Goal: Book appointment/travel/reservation

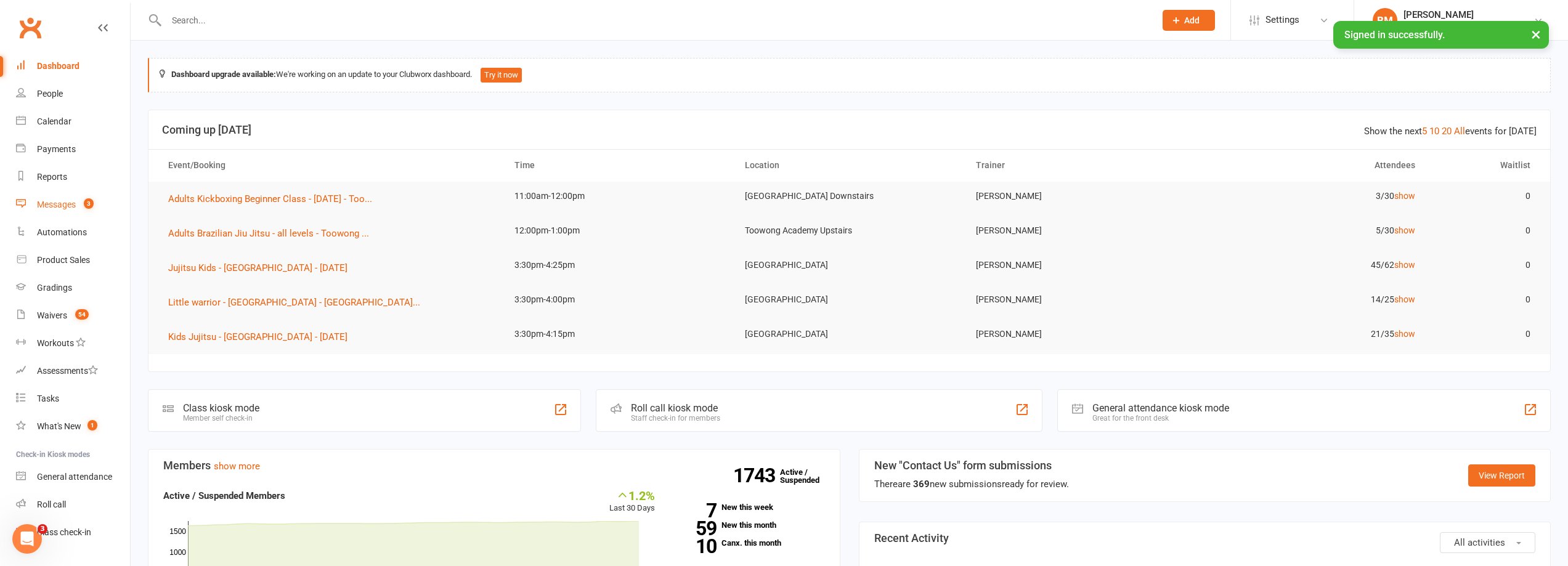
click at [62, 198] on link "Messages 3" at bounding box center [72, 204] width 114 height 28
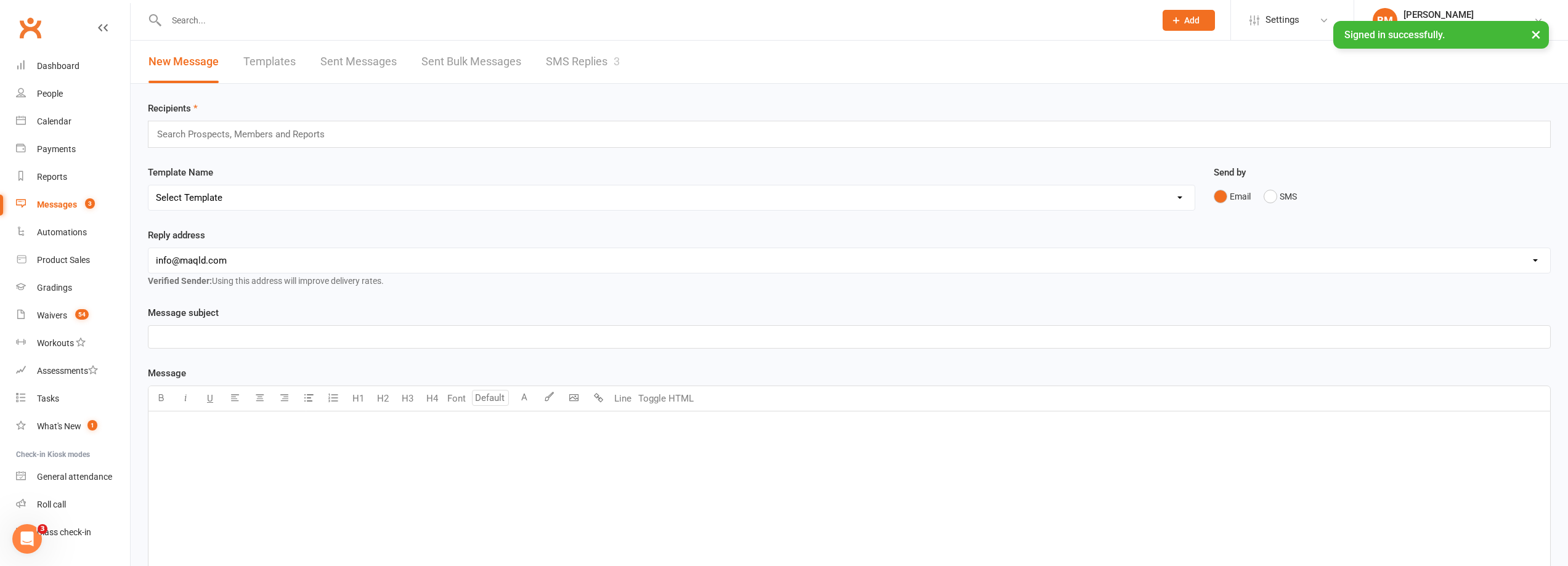
drag, startPoint x: 195, startPoint y: 26, endPoint x: 185, endPoint y: 17, distance: 13.5
click at [196, 26] on input "text" at bounding box center [654, 20] width 984 height 17
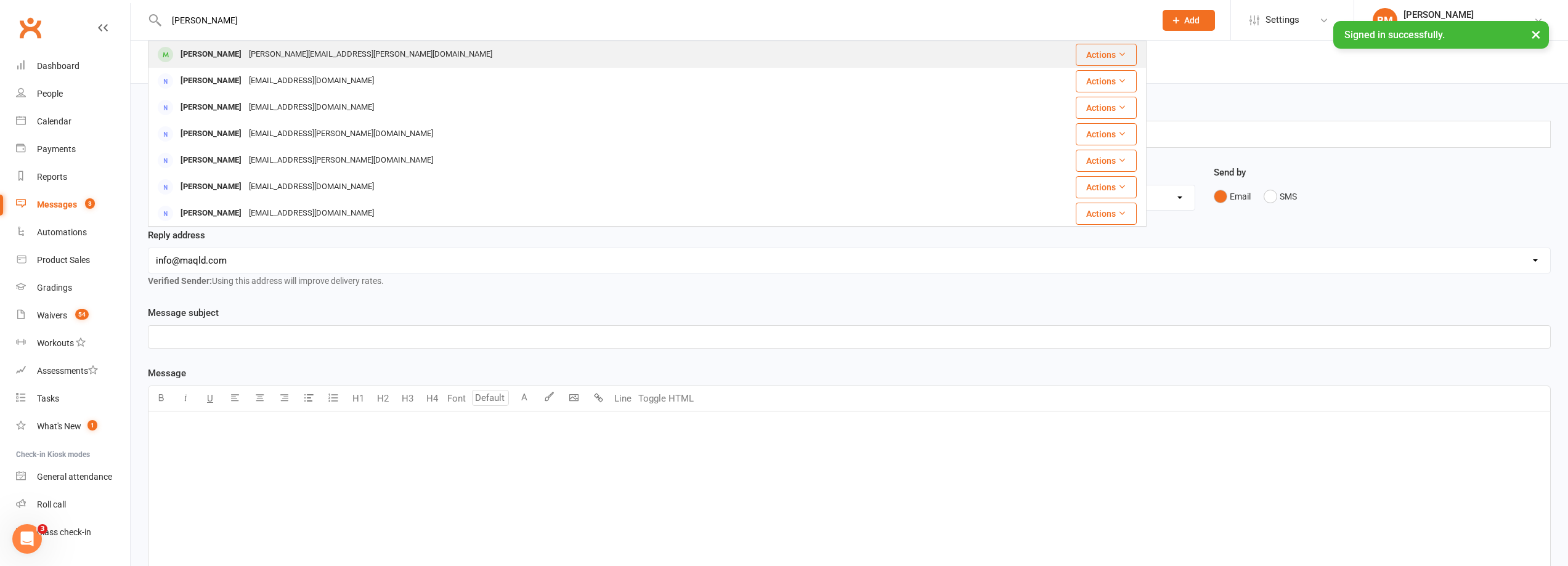
type input "[PERSON_NAME]"
click at [274, 57] on div "[PERSON_NAME][EMAIL_ADDRESS][PERSON_NAME][DOMAIN_NAME]" at bounding box center [370, 54] width 251 height 18
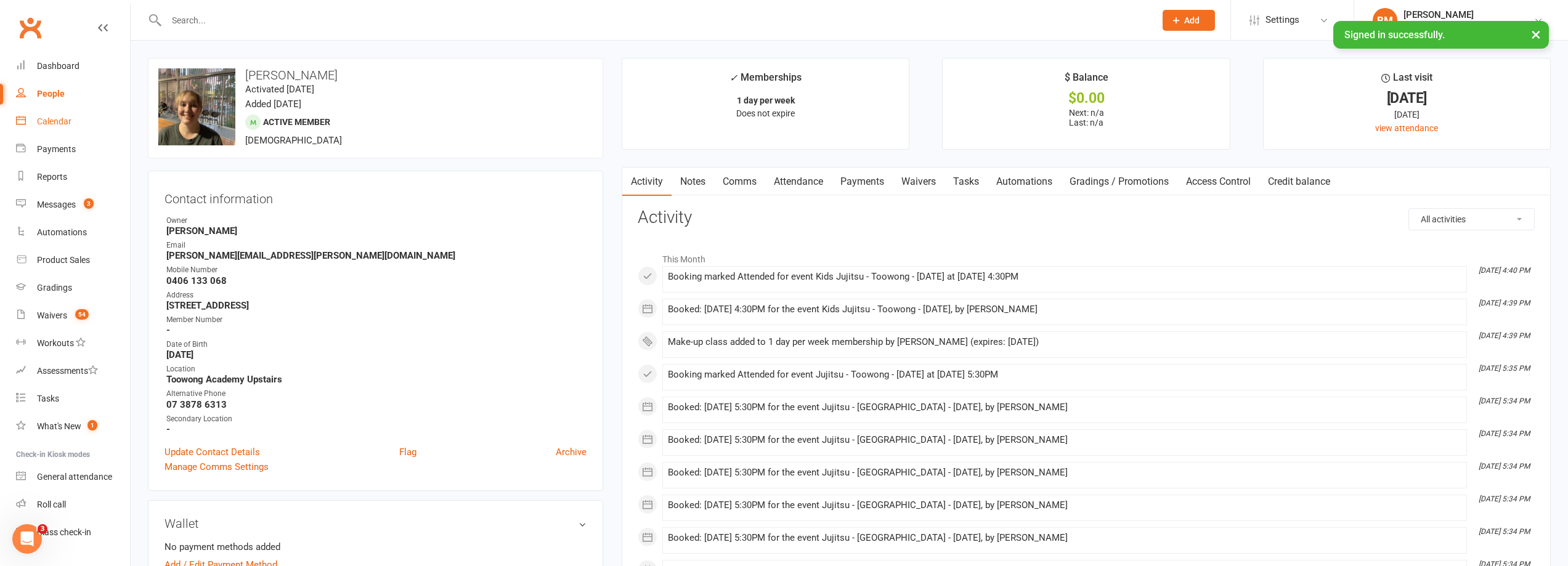
click at [43, 131] on link "Calendar" at bounding box center [72, 121] width 114 height 28
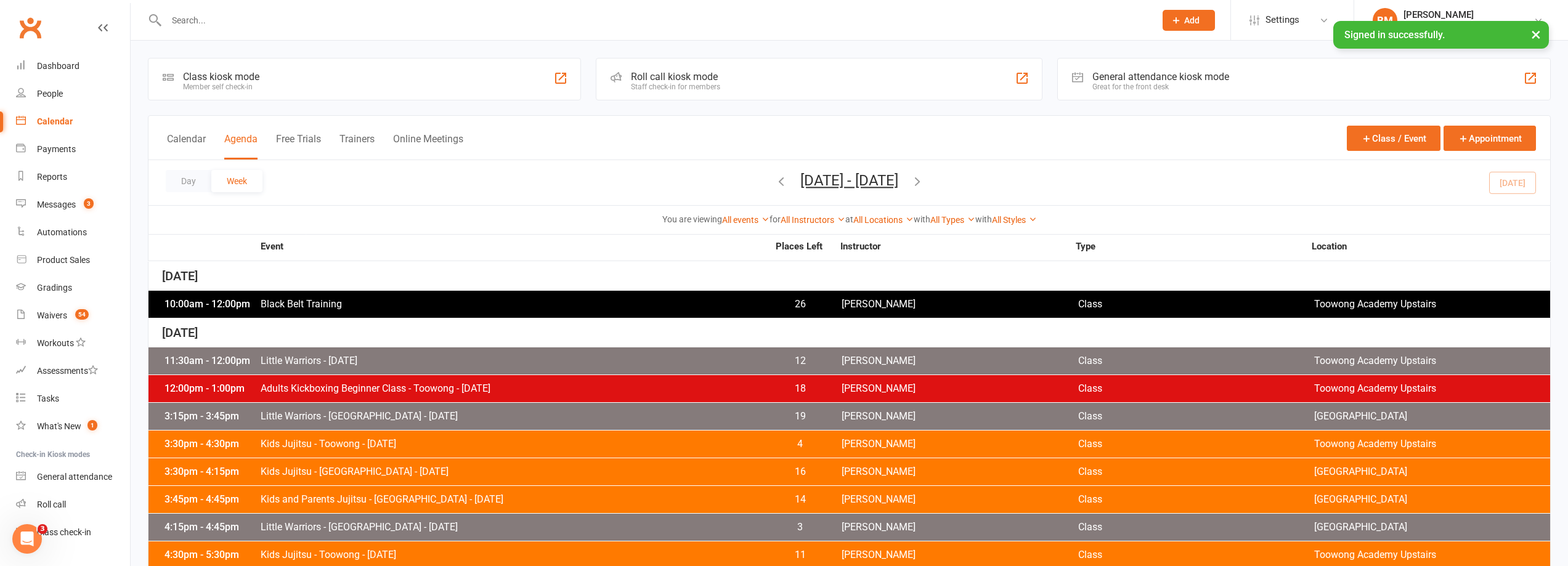
click at [816, 213] on div "All Instructors [PERSON_NAME] [PERSON_NAME] [PERSON_NAME] [PERSON_NAME] [PERSON…" at bounding box center [812, 220] width 65 height 13
click at [816, 219] on link "All Instructors" at bounding box center [812, 220] width 65 height 10
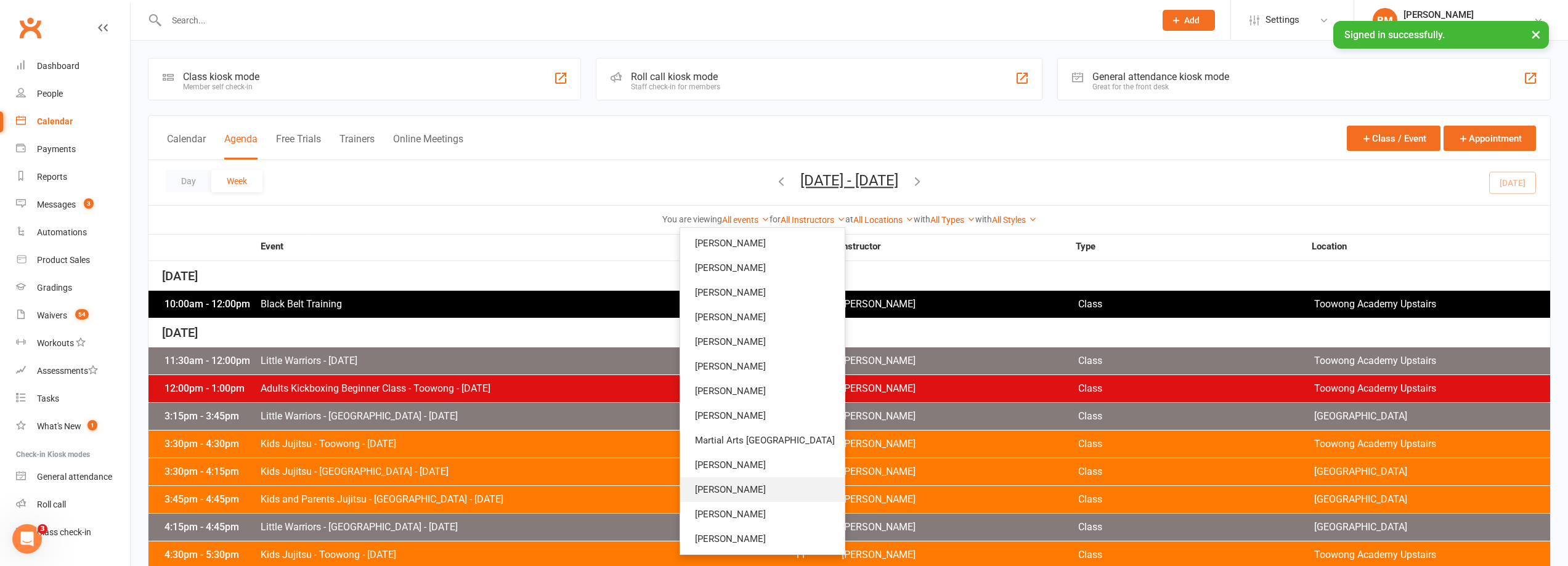
click at [762, 484] on link "[PERSON_NAME]" at bounding box center [762, 489] width 164 height 24
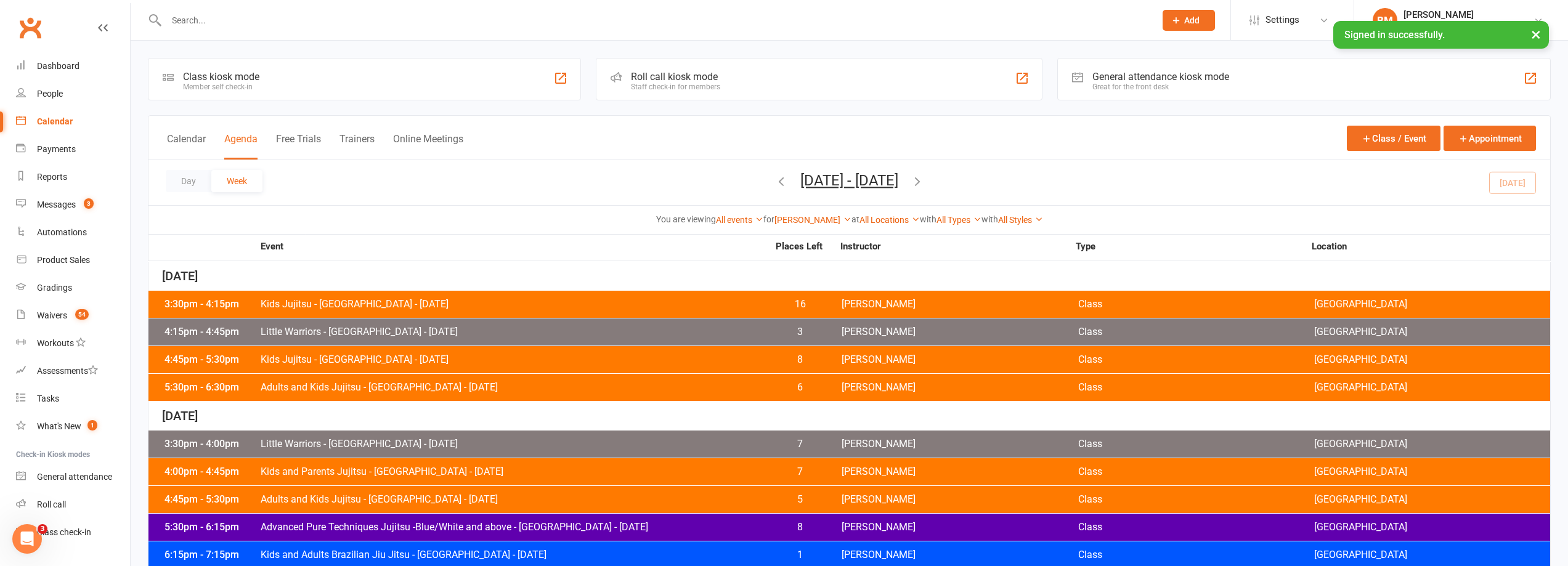
click at [774, 178] on icon "button" at bounding box center [781, 181] width 13 height 13
click at [774, 180] on icon "button" at bounding box center [781, 181] width 13 height 13
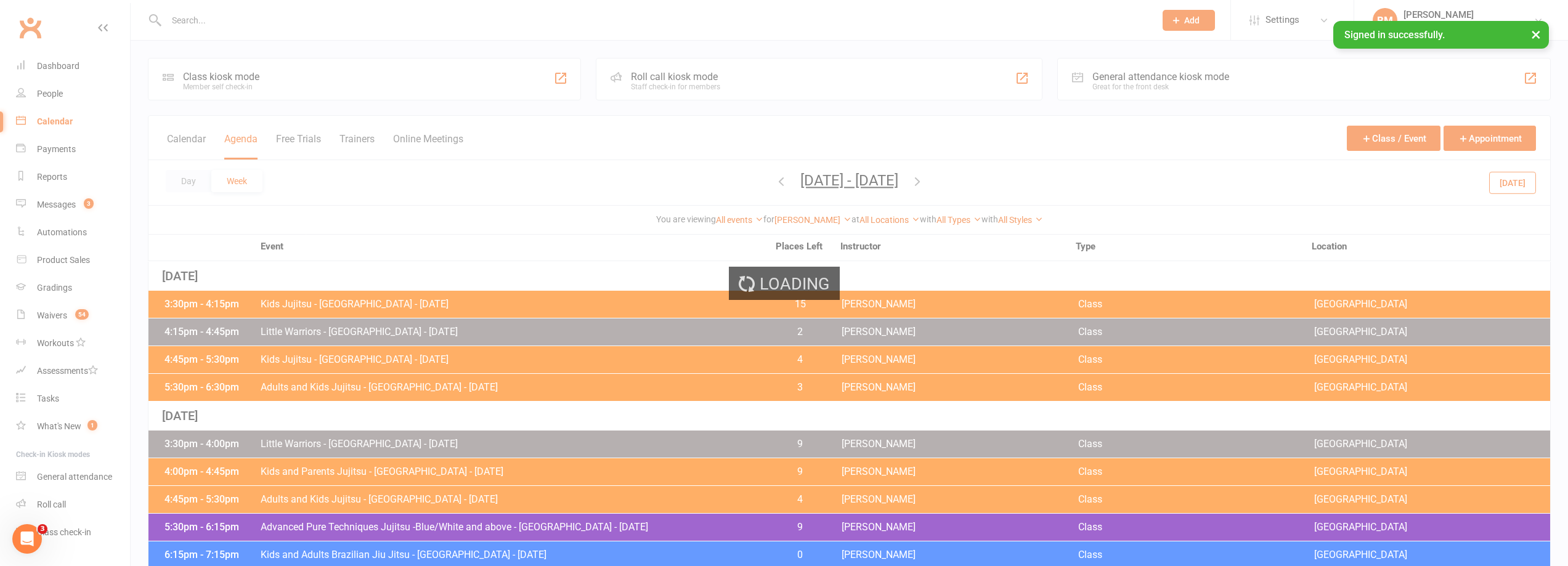
click at [739, 180] on div "Loading" at bounding box center [784, 283] width 1568 height 566
click at [774, 180] on icon "button" at bounding box center [781, 181] width 13 height 13
click at [739, 180] on div "Loading" at bounding box center [784, 283] width 1568 height 566
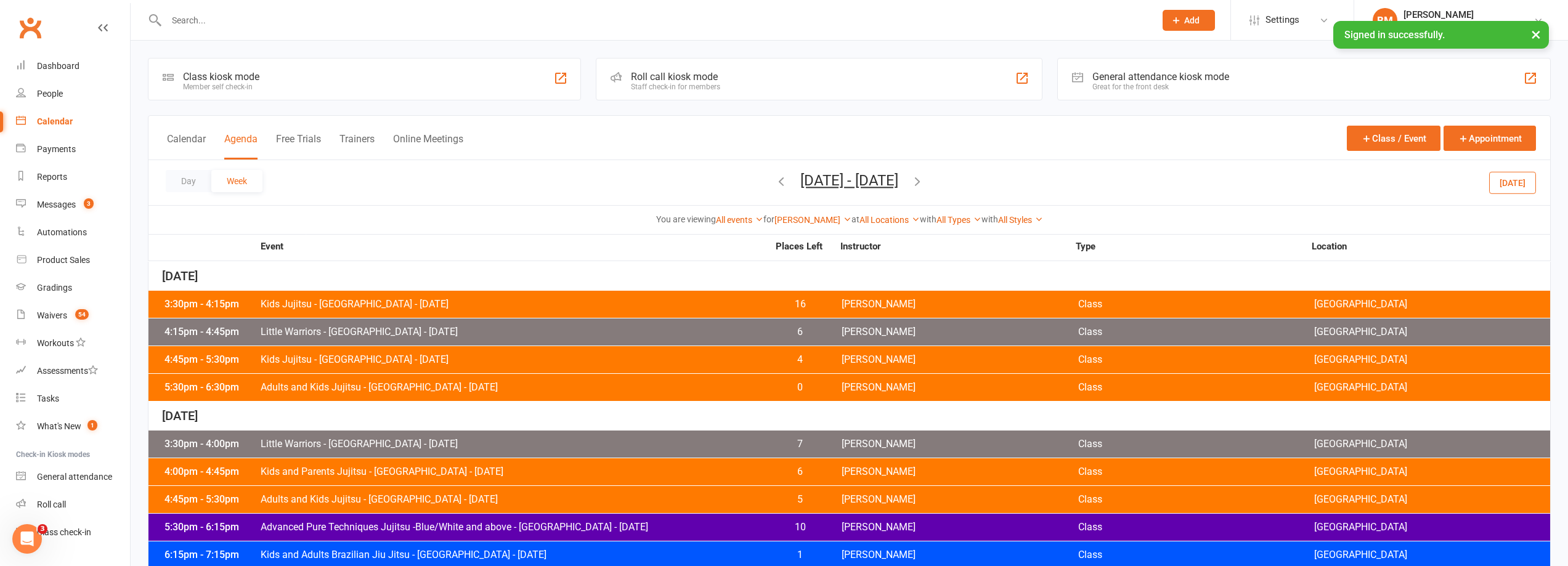
click at [739, 180] on ui-view "Prospect Member Non-attending contact Class / event Appointment Grading event T…" at bounding box center [784, 510] width 1568 height 1013
click at [774, 180] on icon "button" at bounding box center [781, 181] width 13 height 13
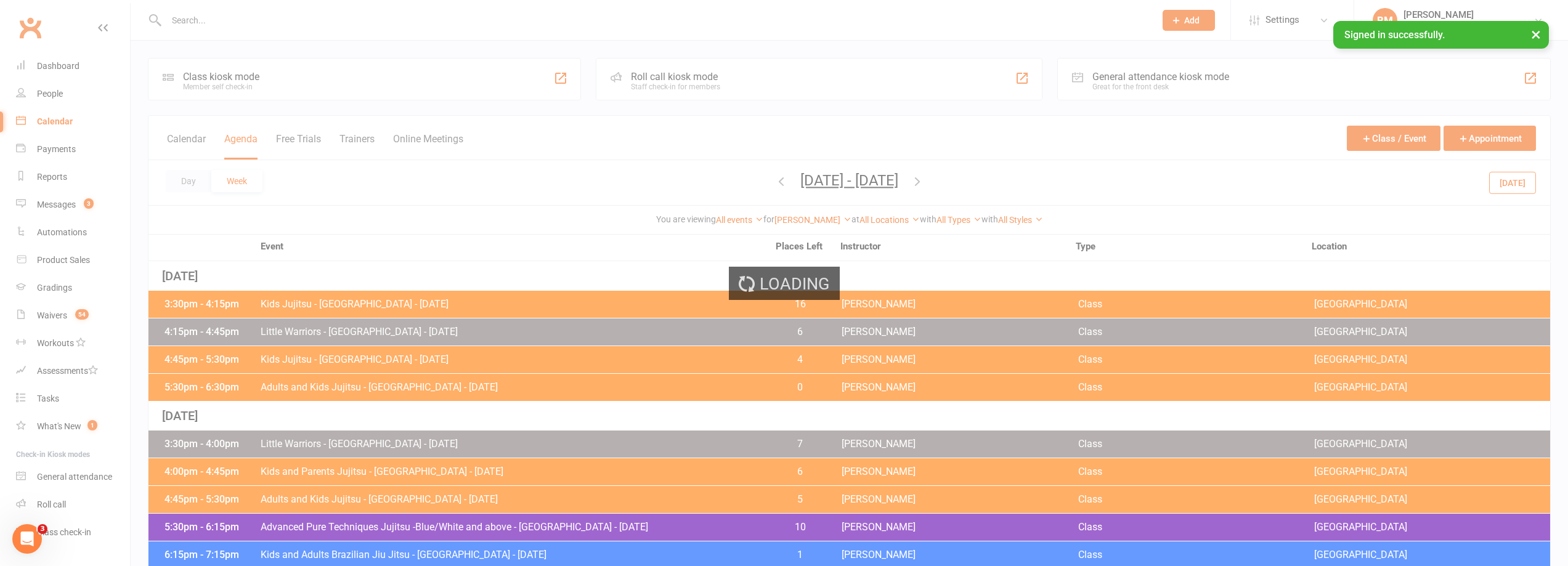
click at [739, 180] on div "Loading" at bounding box center [784, 283] width 1568 height 566
click at [774, 180] on icon "button" at bounding box center [781, 181] width 13 height 13
click at [739, 179] on div "Loading" at bounding box center [784, 283] width 1568 height 566
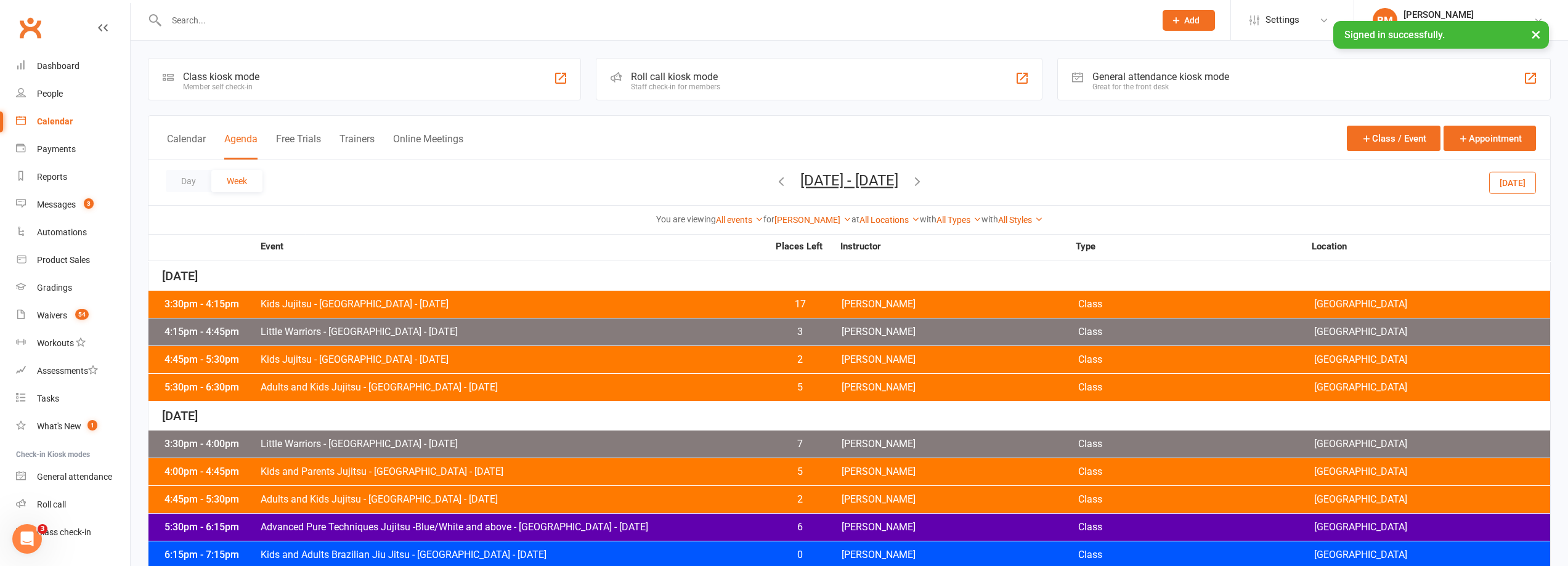
click at [774, 179] on icon "button" at bounding box center [781, 181] width 13 height 13
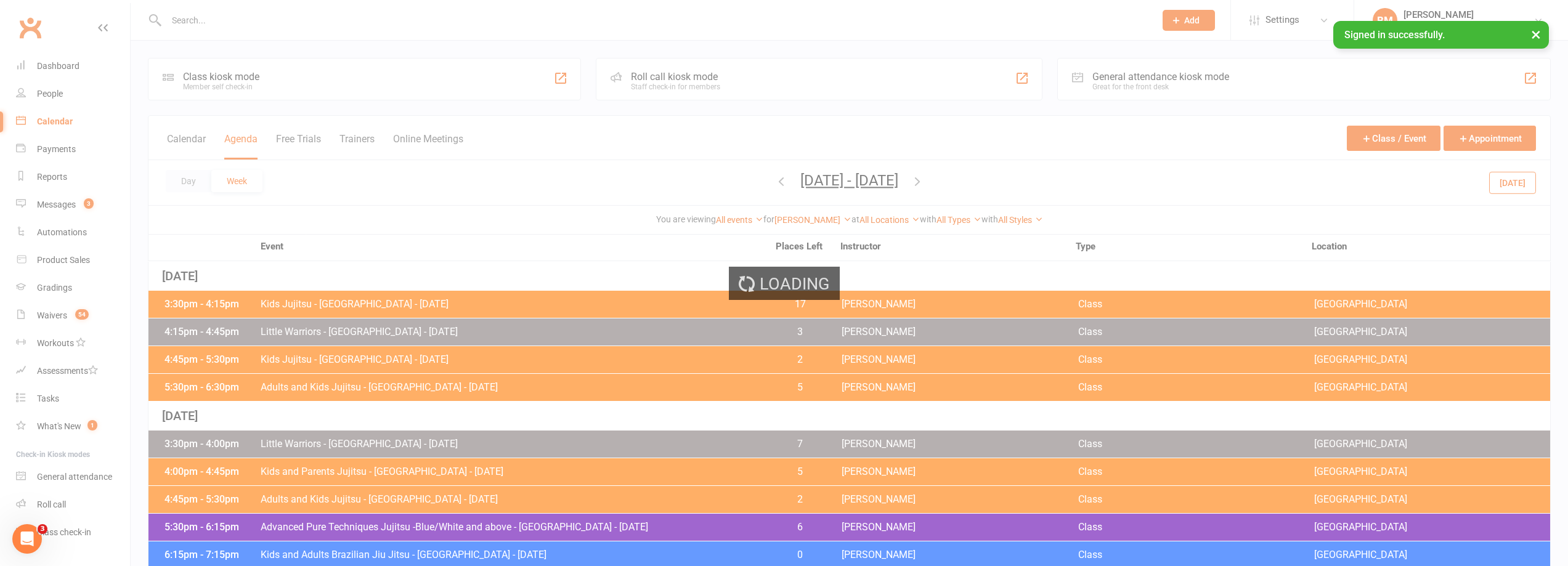
click at [774, 179] on icon "button" at bounding box center [781, 181] width 13 height 13
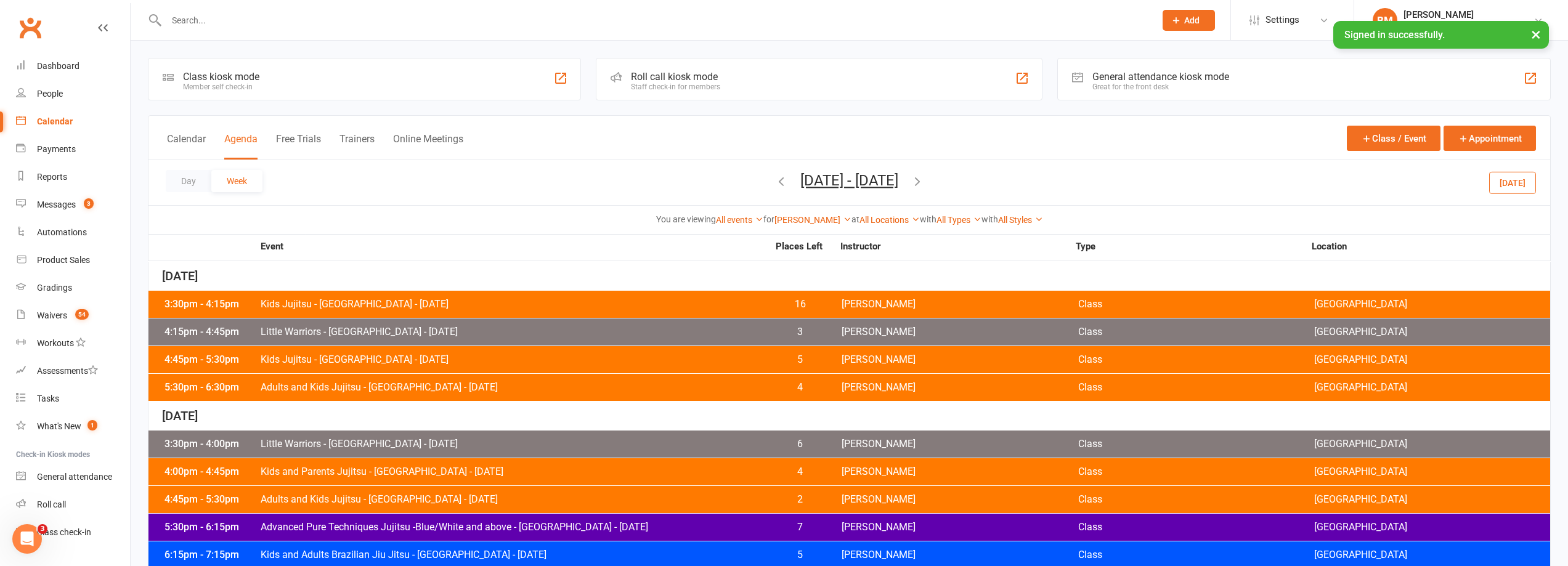
click at [774, 179] on icon "button" at bounding box center [781, 181] width 13 height 13
click at [812, 215] on link "[PERSON_NAME]" at bounding box center [812, 220] width 77 height 10
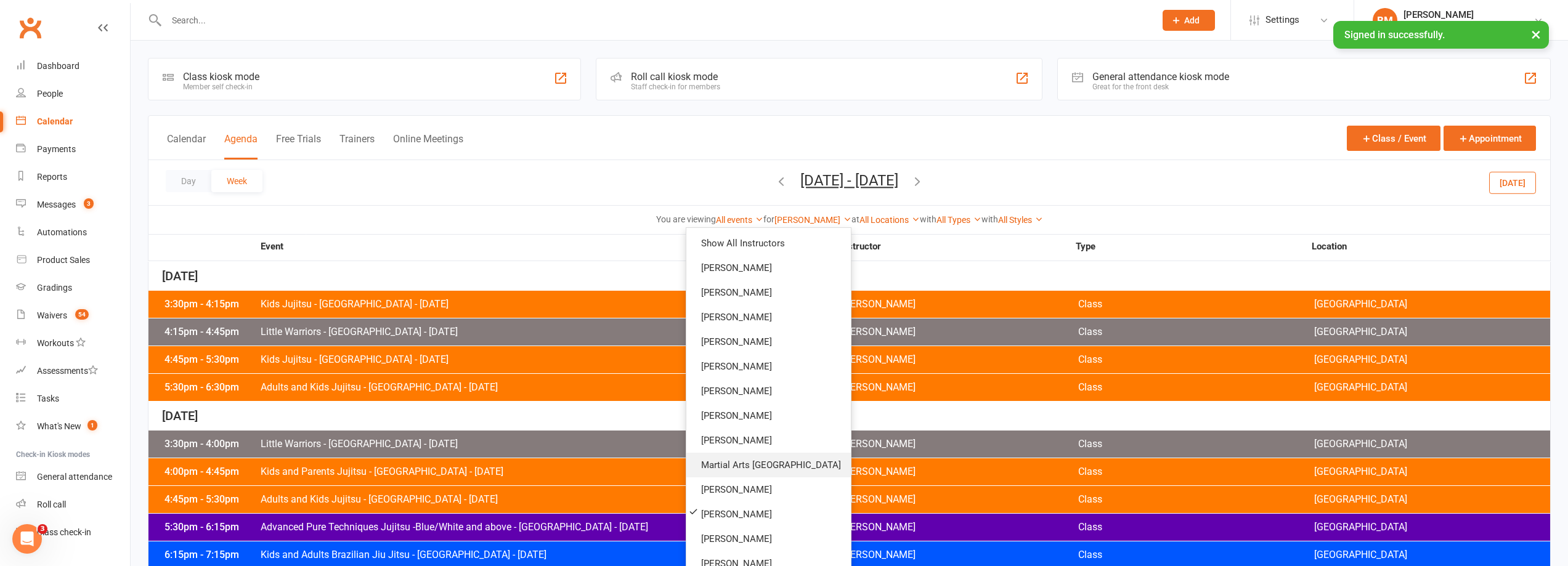
click at [765, 476] on link "Martial Arts [GEOGRAPHIC_DATA]" at bounding box center [768, 464] width 164 height 24
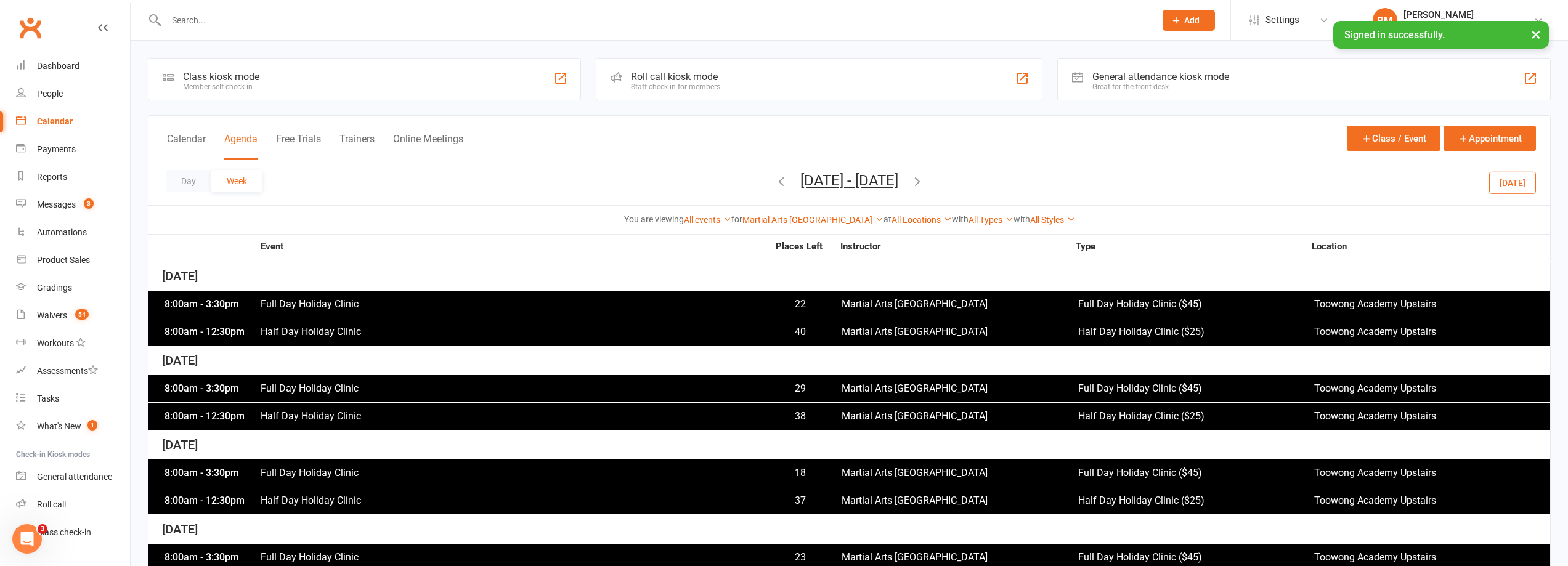
click at [774, 181] on icon "button" at bounding box center [781, 181] width 13 height 13
click at [774, 182] on icon "button" at bounding box center [781, 181] width 13 height 13
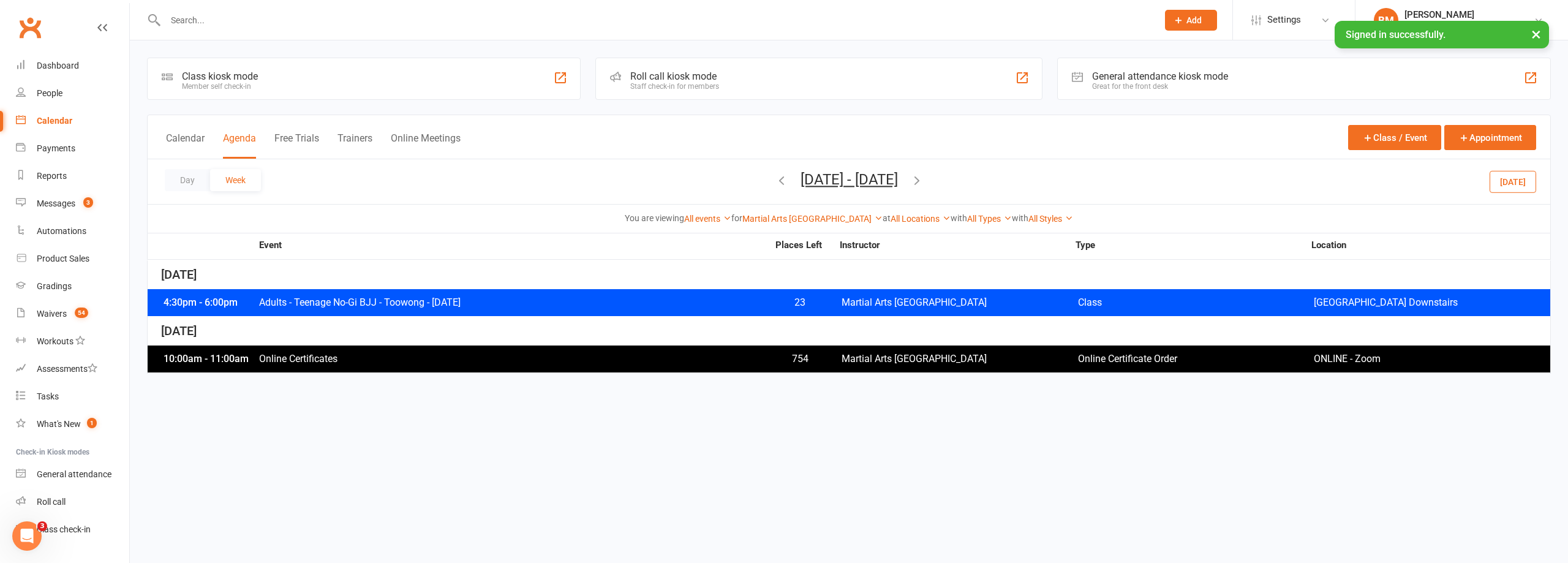
click at [965, 182] on div "Day Week [DATE] - [DATE] [DATE] Sun Mon Tue Wed Thu Fri Sat 31 01 02 03 04 05 0…" at bounding box center [848, 181] width 1402 height 44
click at [910, 179] on span "[DATE] - [DATE] [DATE] Sun Mon Tue Wed Thu Fri Sat 31 01 02 03 04 05 06 07 08 0…" at bounding box center [849, 182] width 122 height 22
click at [924, 179] on icon "button" at bounding box center [917, 180] width 13 height 13
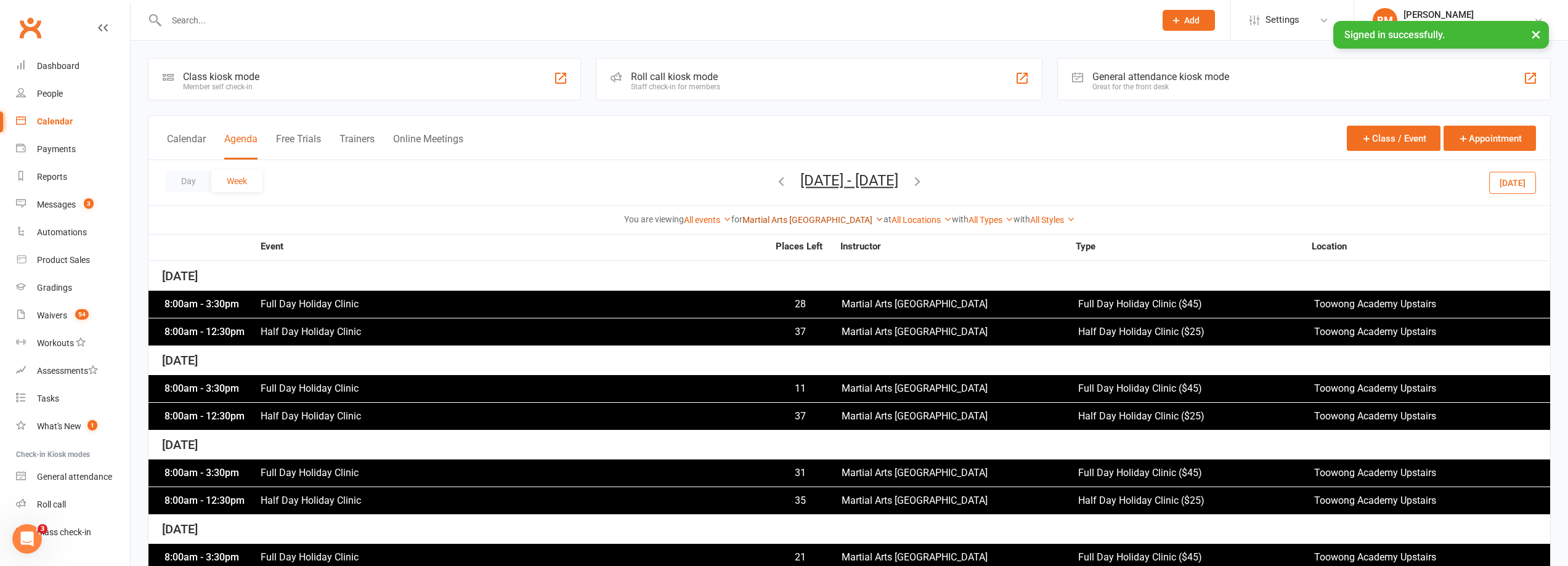
click at [789, 222] on link "Martial Arts [GEOGRAPHIC_DATA]" at bounding box center [813, 220] width 141 height 10
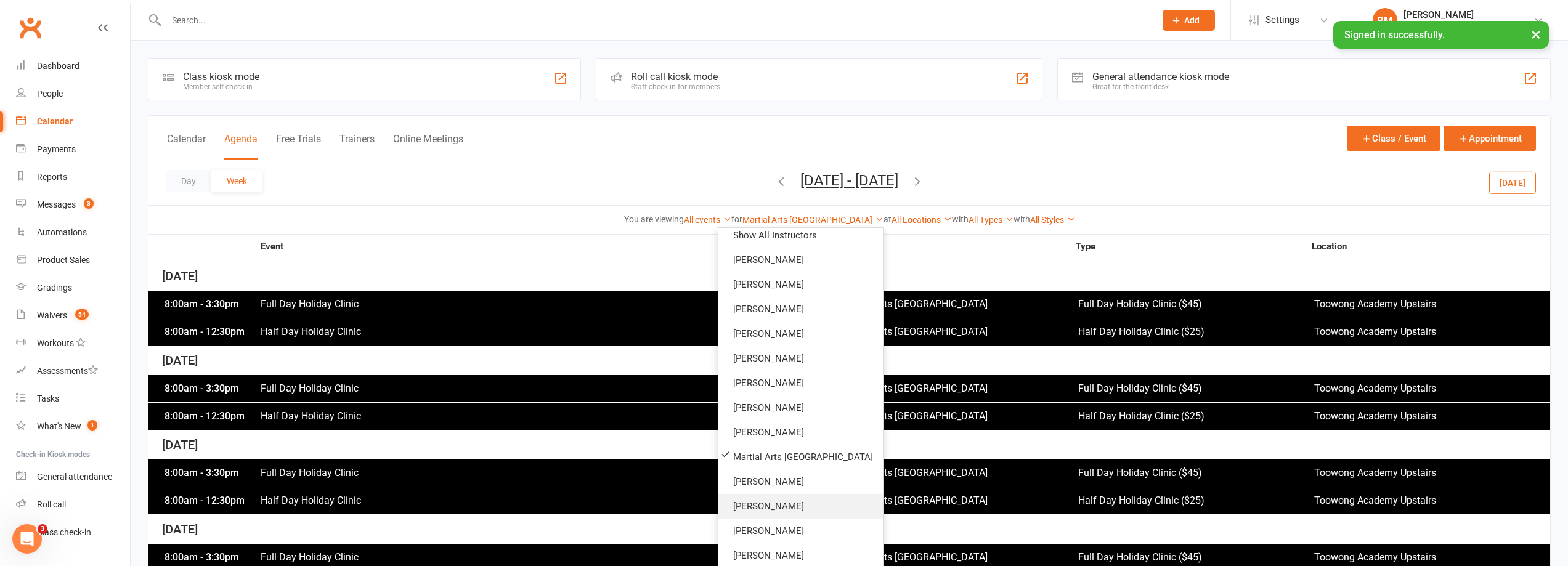
scroll to position [10, 0]
click at [771, 509] on link "[PERSON_NAME]" at bounding box center [800, 503] width 164 height 24
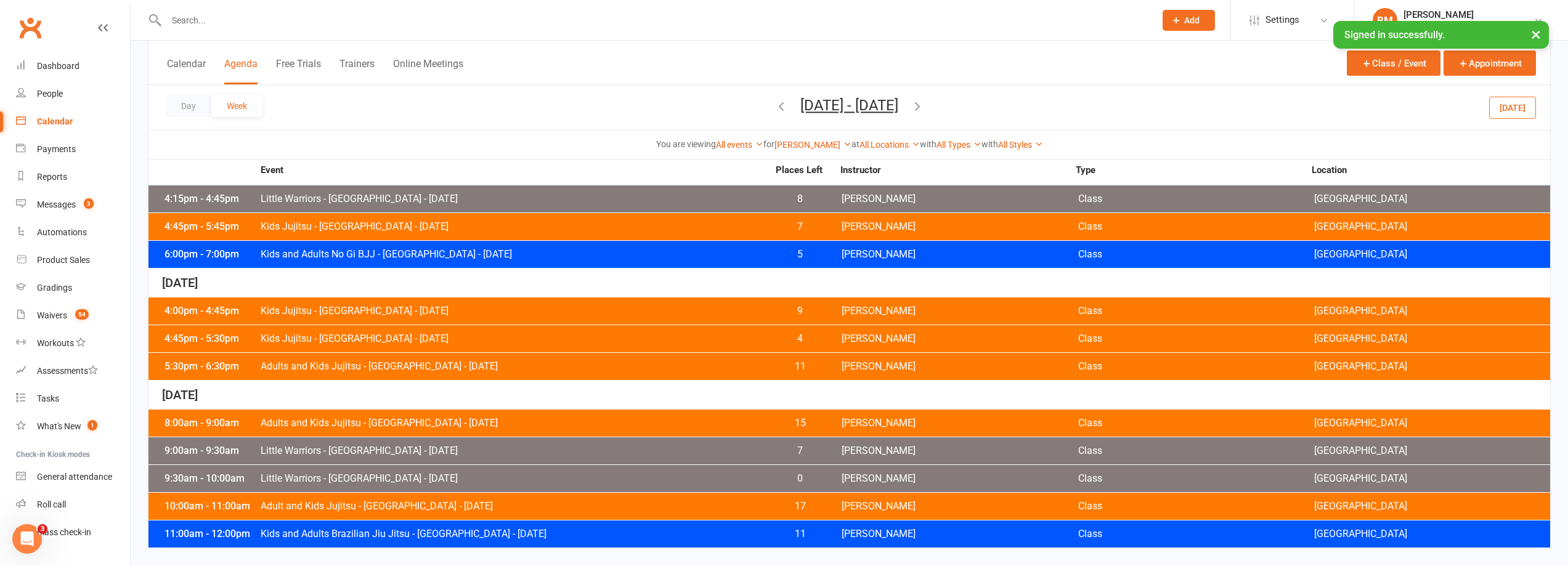
scroll to position [441, 0]
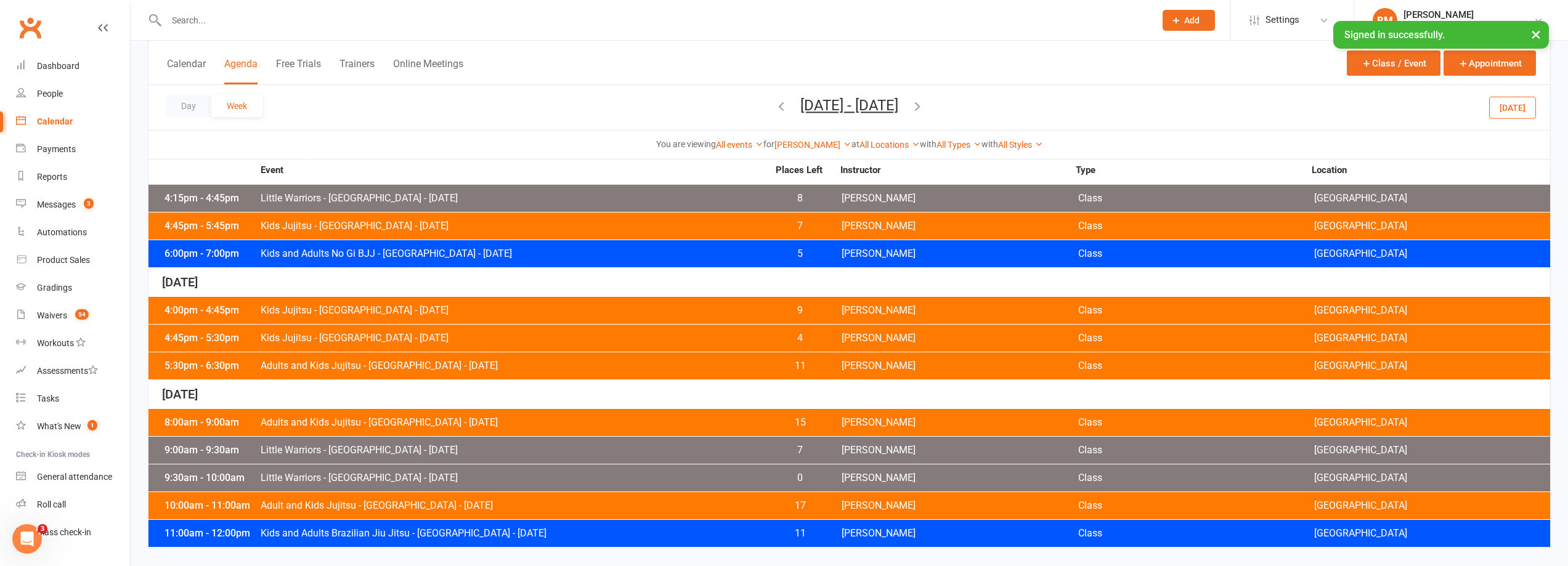
click at [396, 445] on span "Little Warriors - [GEOGRAPHIC_DATA] - [DATE]" at bounding box center [513, 450] width 508 height 10
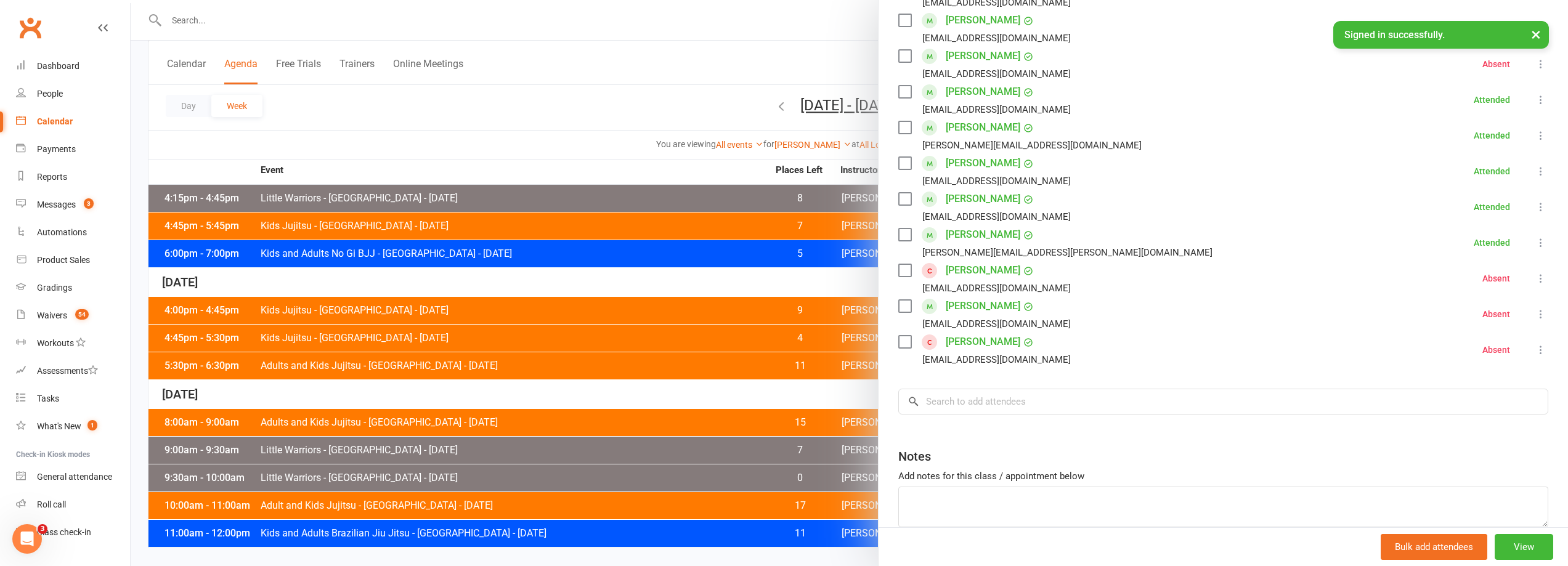
scroll to position [369, 0]
click at [718, 408] on div at bounding box center [849, 283] width 1438 height 566
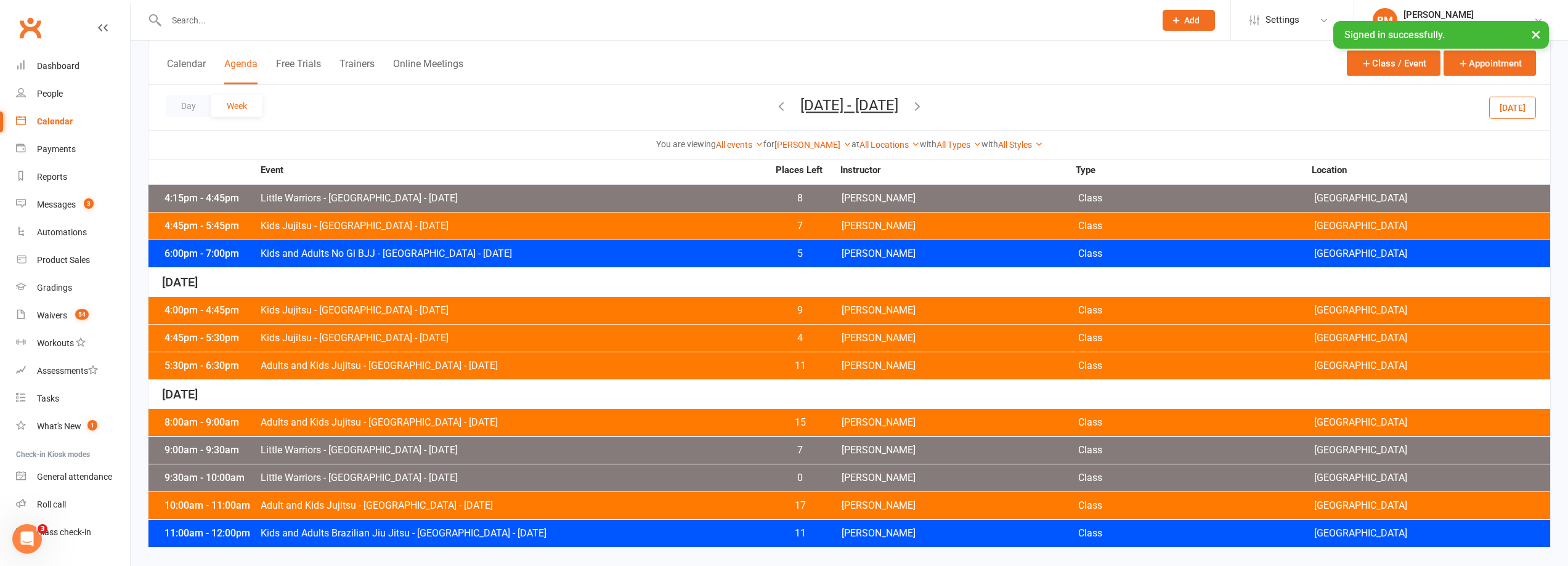
click at [411, 473] on span "Little Warriors - [GEOGRAPHIC_DATA] - [DATE]" at bounding box center [513, 478] width 508 height 10
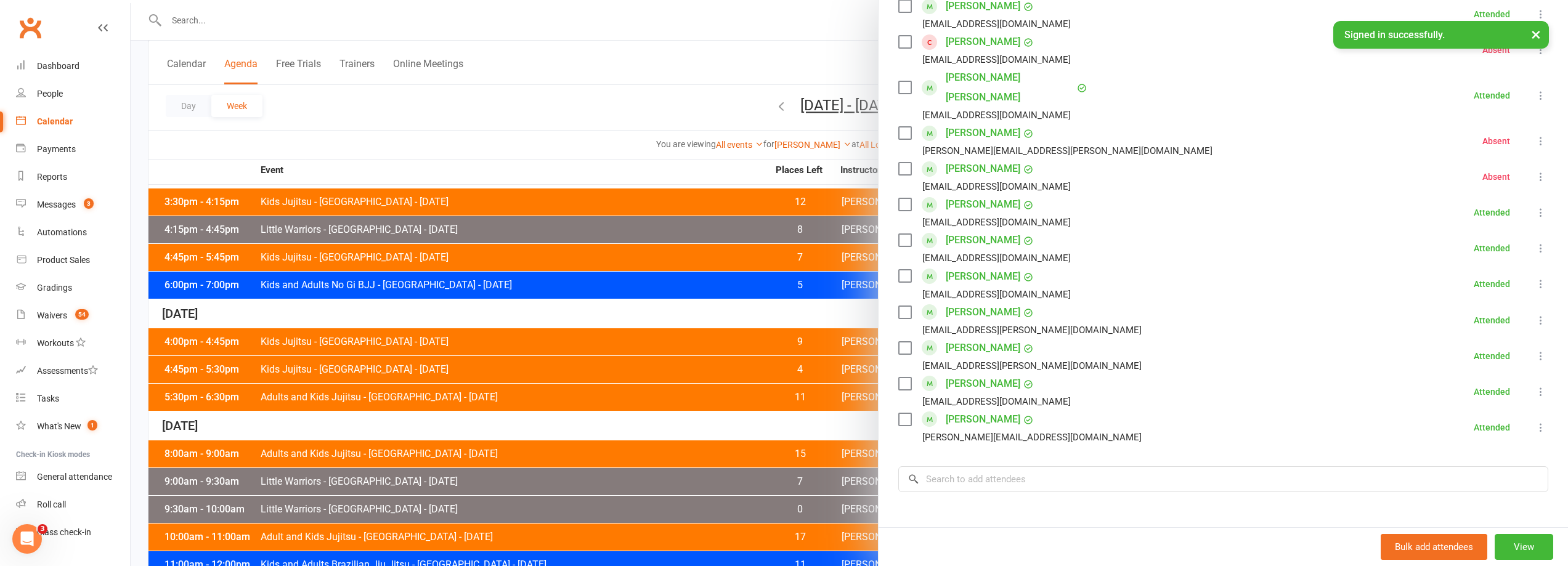
scroll to position [379, 0]
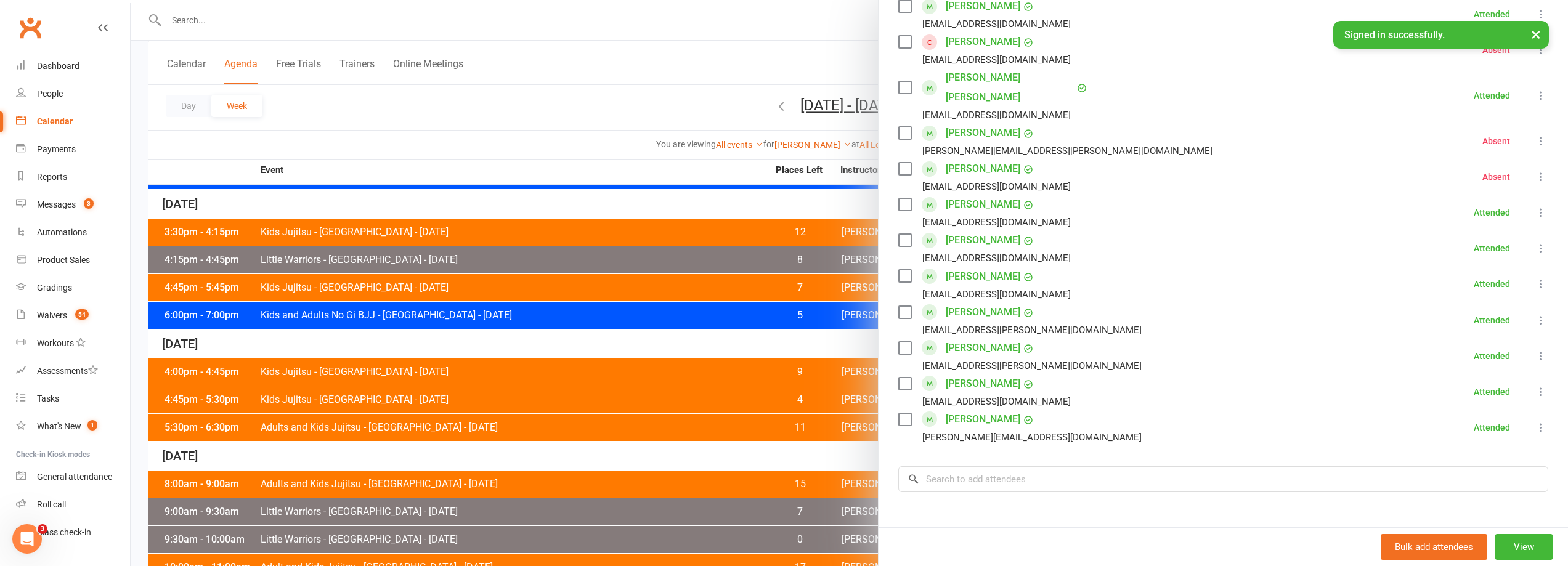
click at [707, 204] on div at bounding box center [849, 283] width 1438 height 566
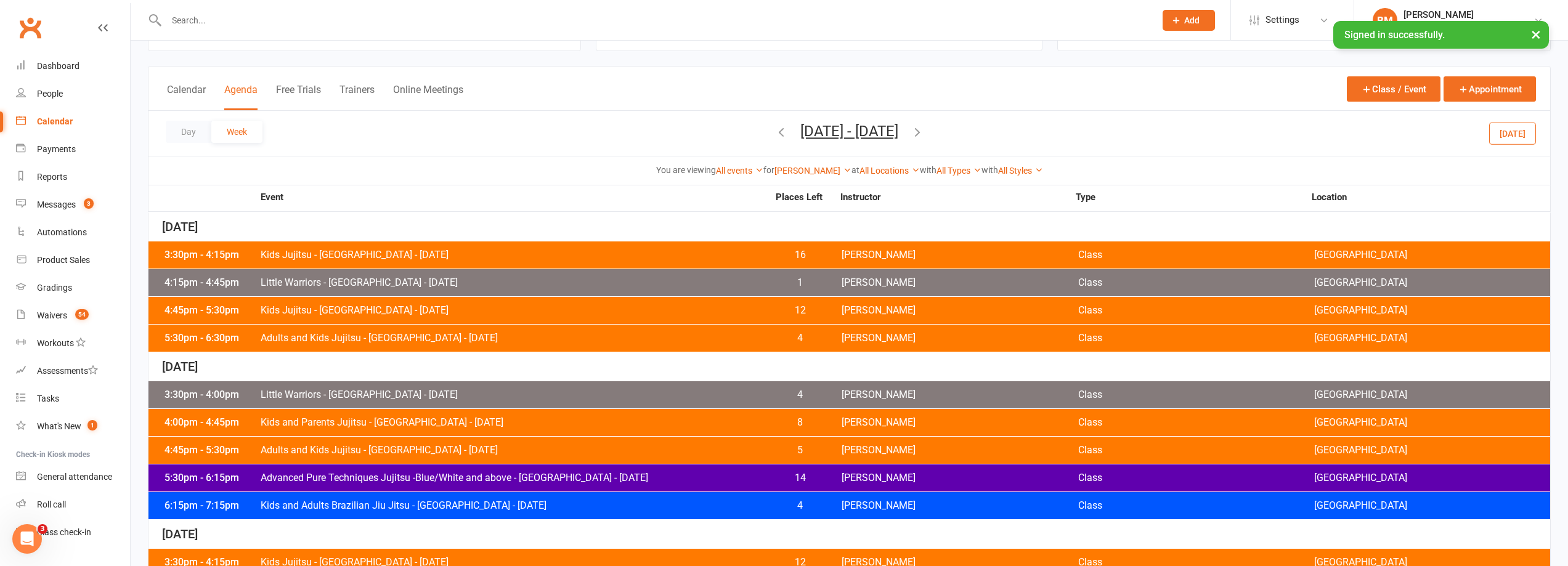
scroll to position [0, 0]
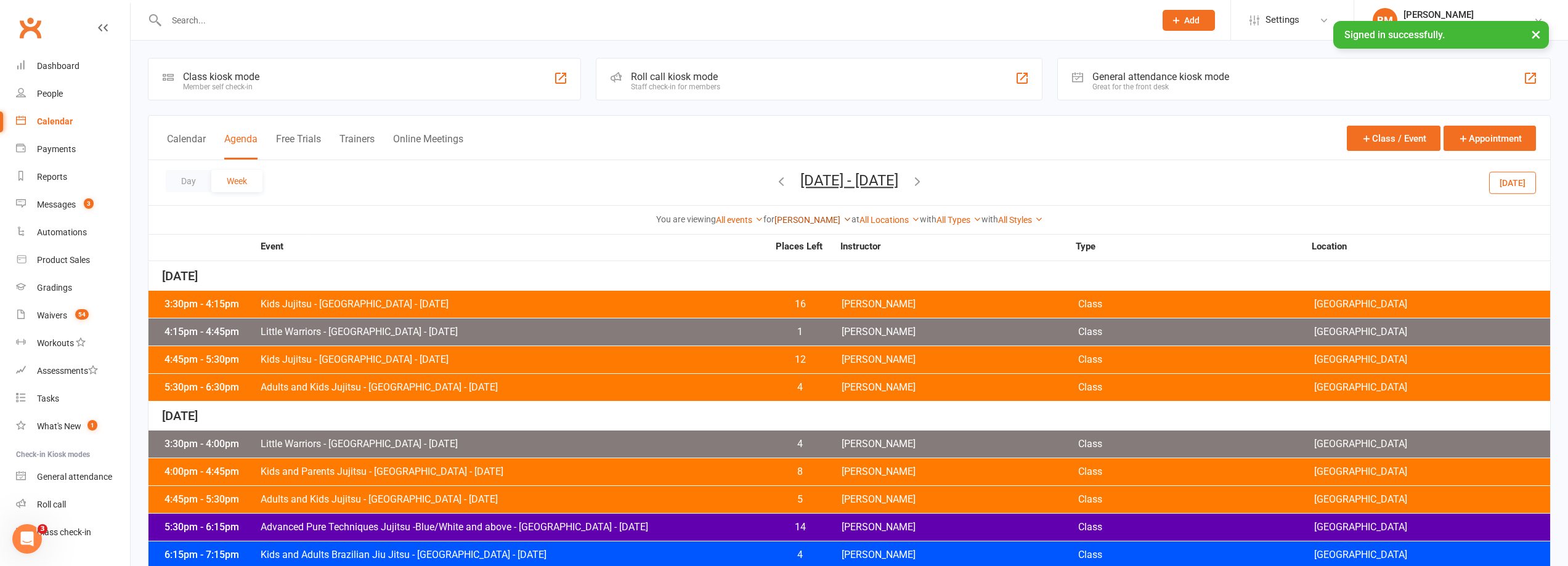
click at [808, 220] on link "[PERSON_NAME]" at bounding box center [812, 220] width 77 height 10
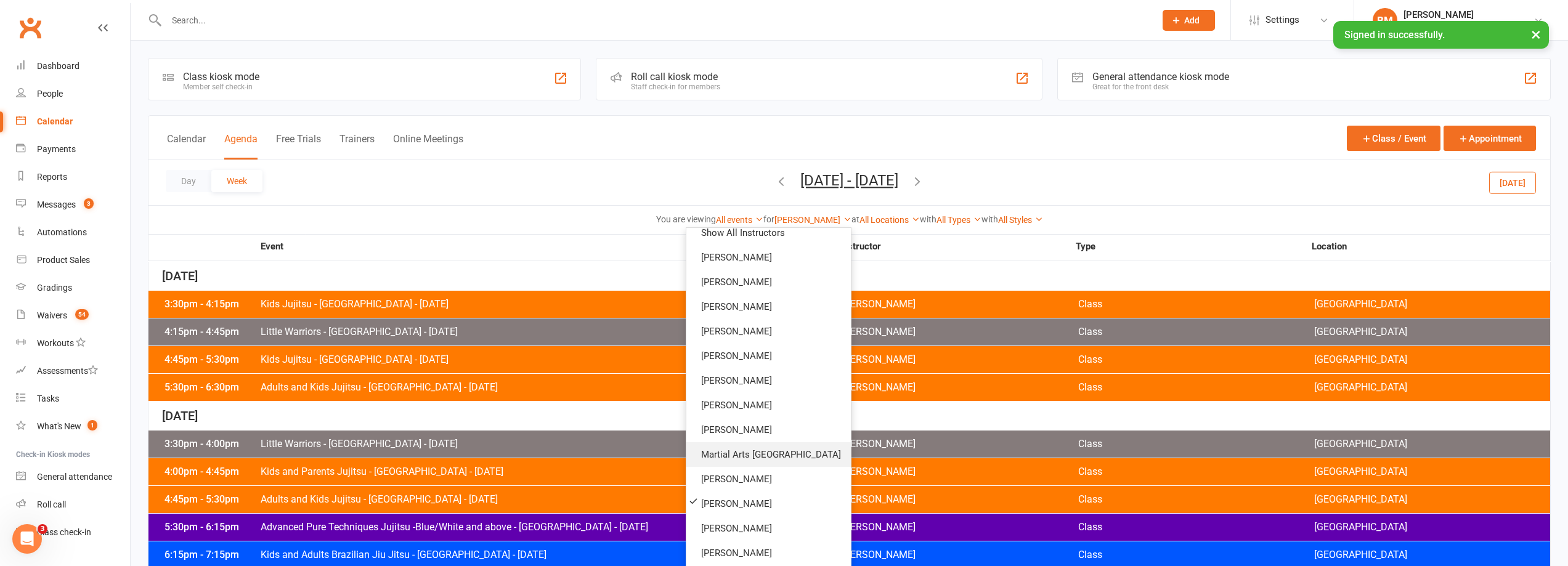
click at [799, 456] on link "Martial Arts [GEOGRAPHIC_DATA]" at bounding box center [768, 453] width 164 height 24
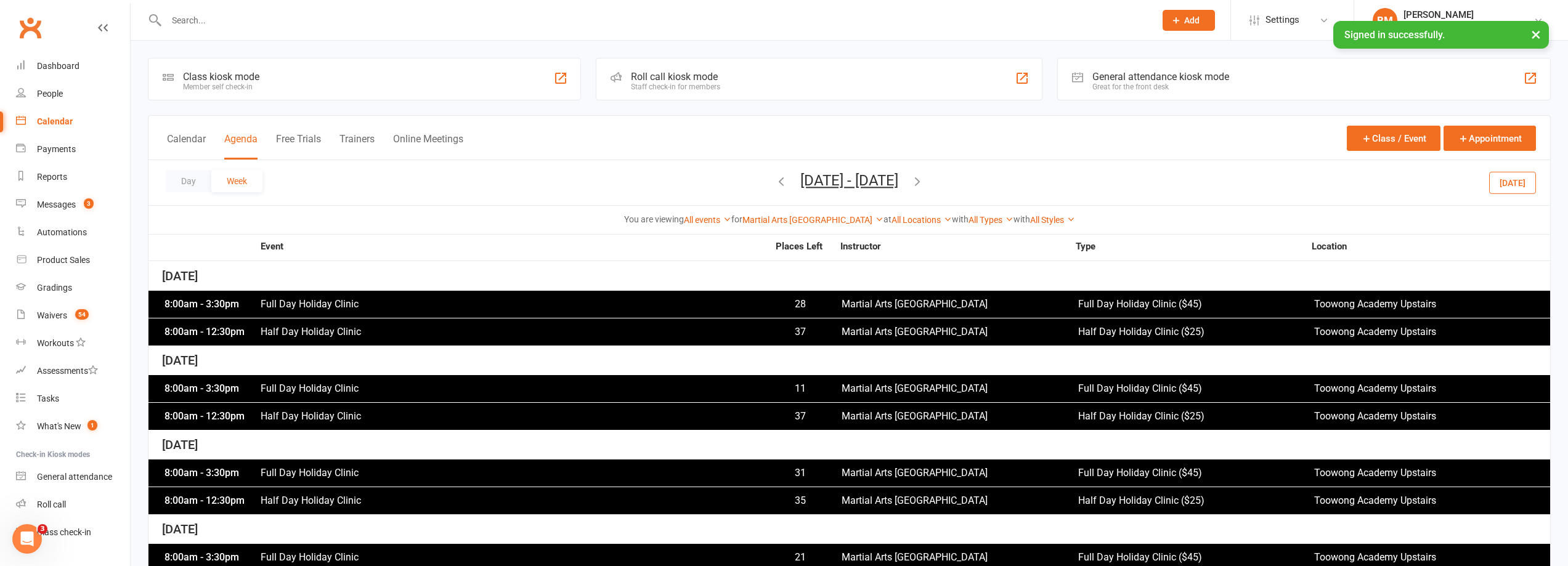
click at [1507, 183] on button "[DATE]" at bounding box center [1512, 182] width 47 height 22
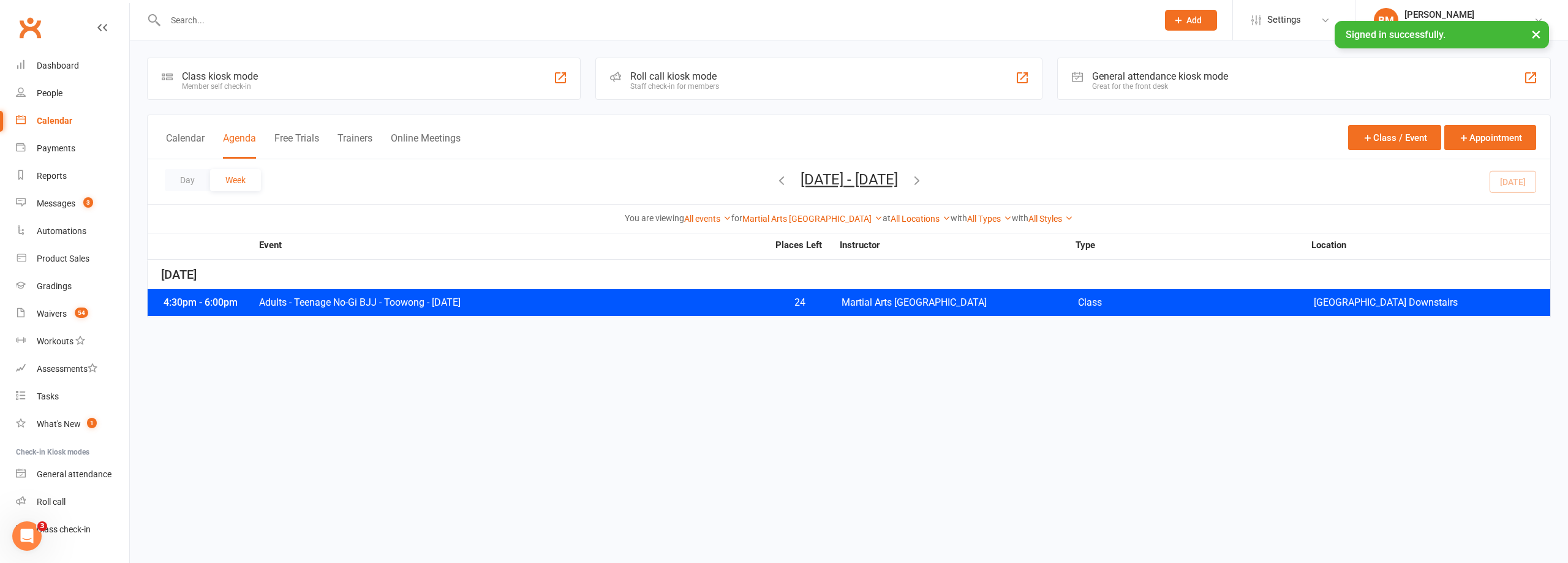
click at [924, 177] on icon "button" at bounding box center [917, 180] width 13 height 13
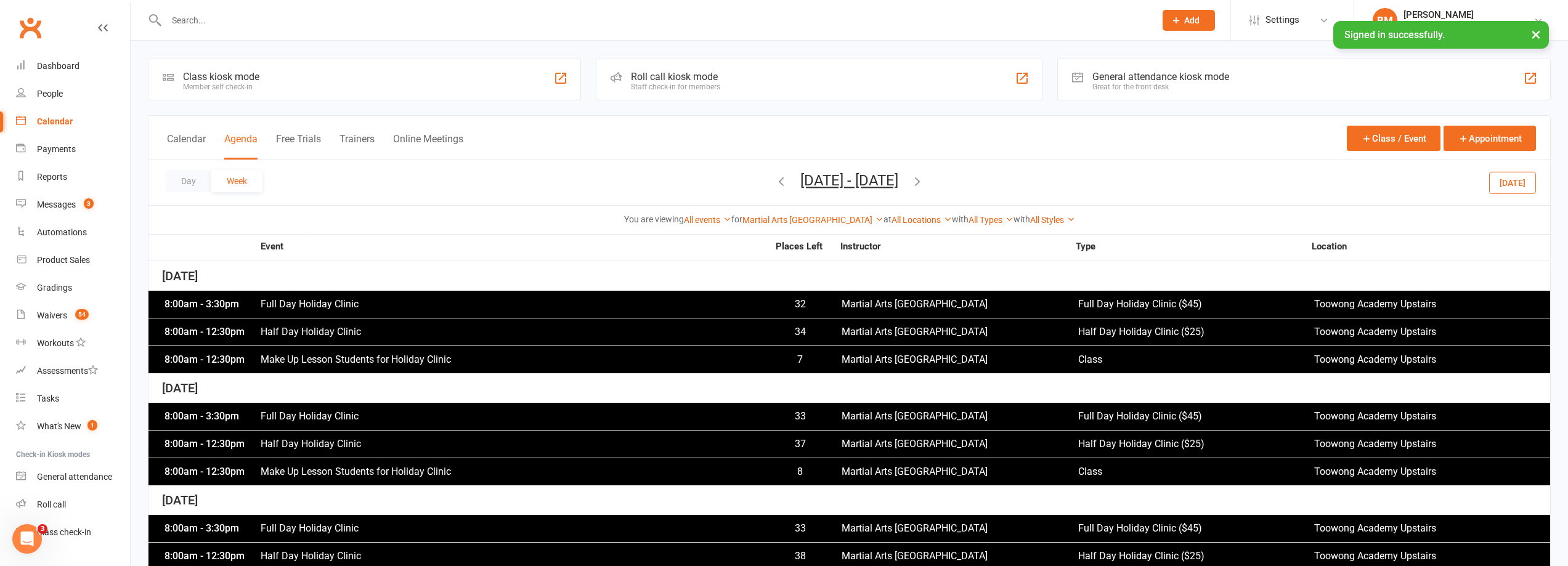
click at [924, 178] on icon "button" at bounding box center [917, 181] width 13 height 13
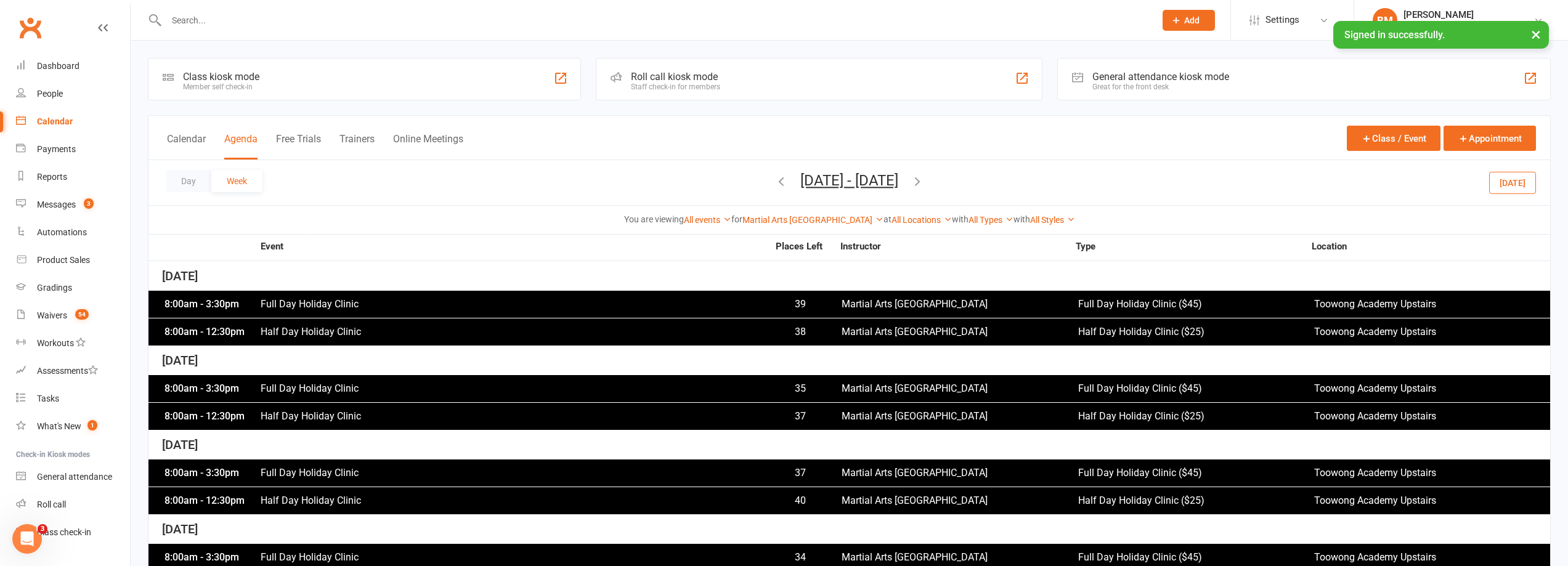
click at [322, 330] on span "Half Day Holiday Clinic" at bounding box center [513, 332] width 508 height 10
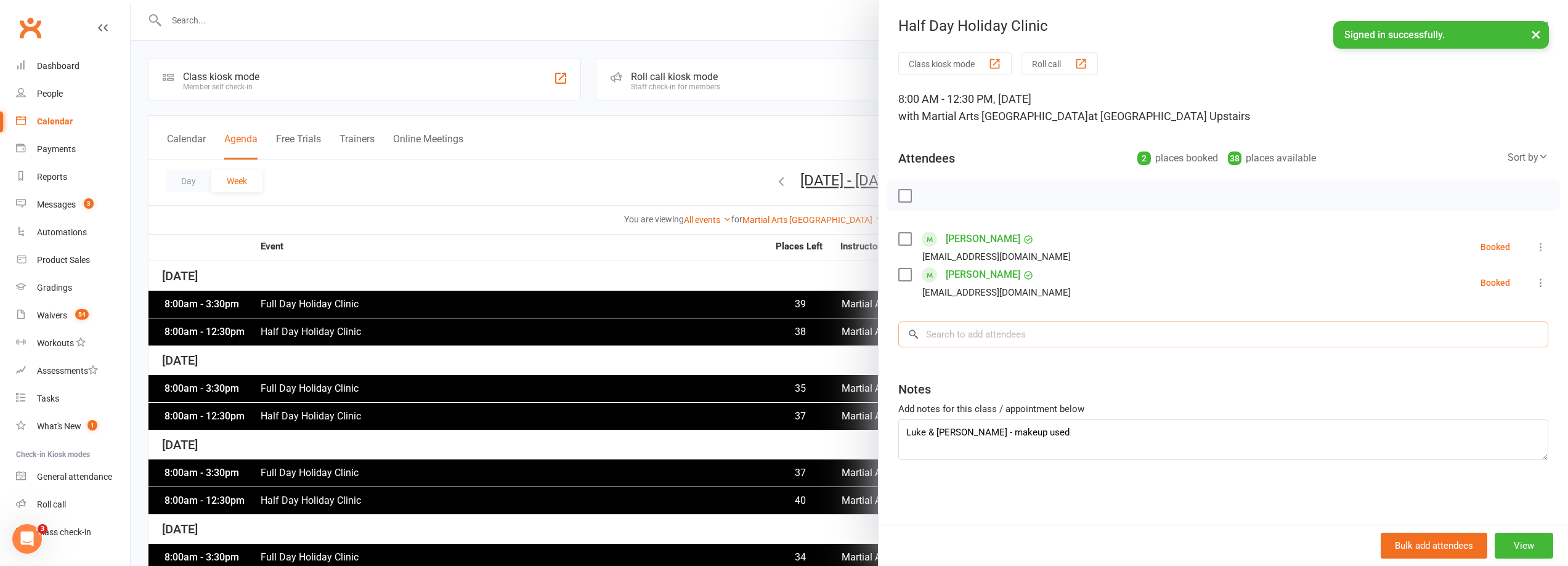
click at [969, 331] on input "search" at bounding box center [1223, 334] width 650 height 26
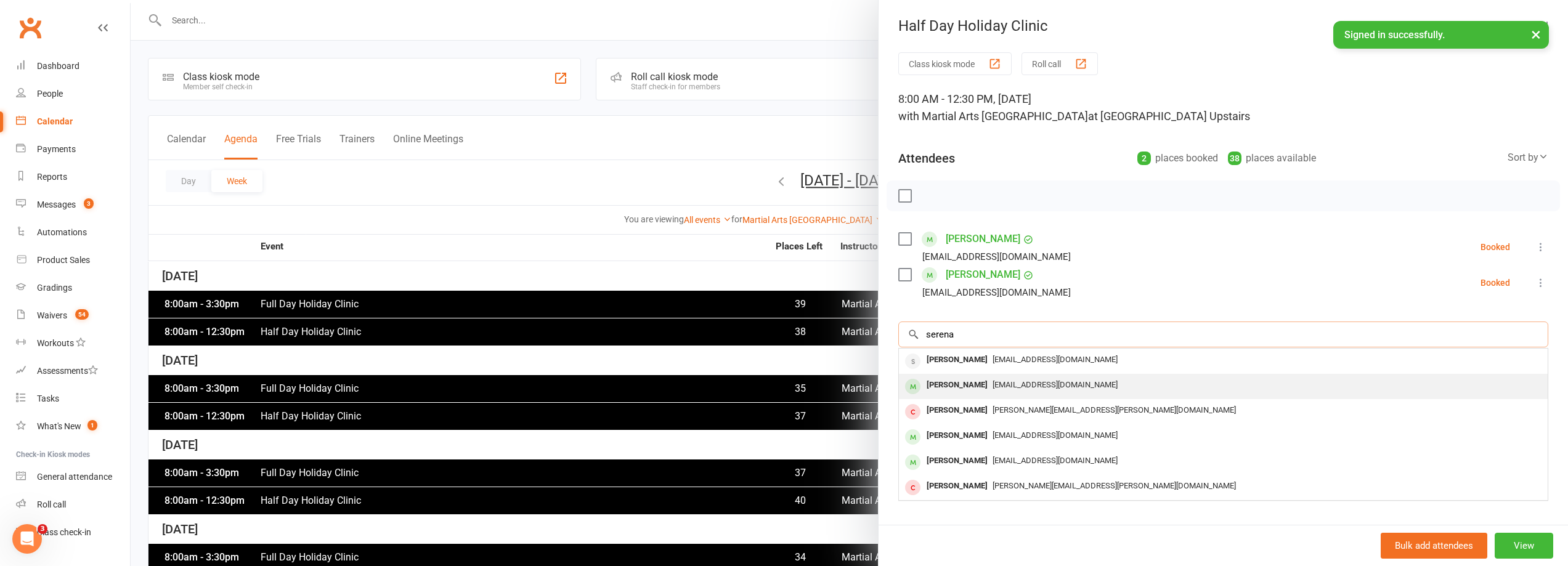
type input "serena"
click at [1054, 384] on span "[EMAIL_ADDRESS][DOMAIN_NAME]" at bounding box center [1055, 384] width 125 height 9
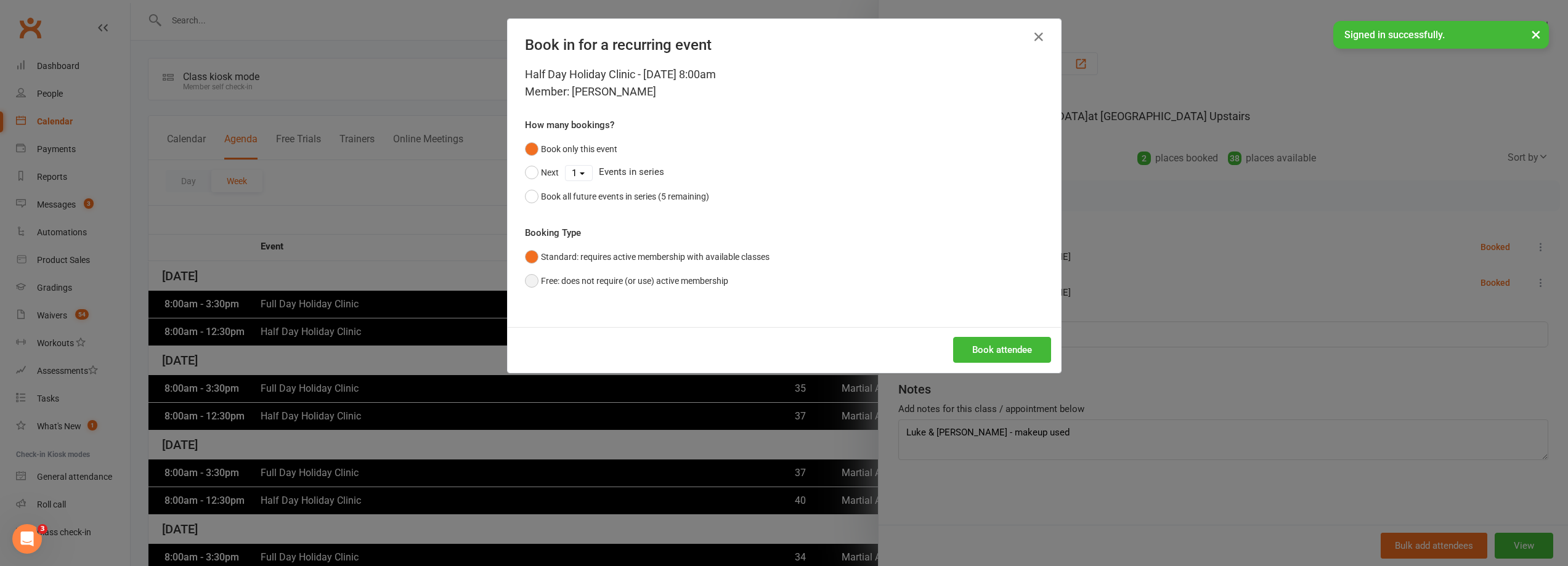
click at [587, 290] on button "Free: does not require (or use) active membership" at bounding box center [627, 281] width 204 height 24
click at [996, 342] on button "Book attendee" at bounding box center [1002, 349] width 98 height 26
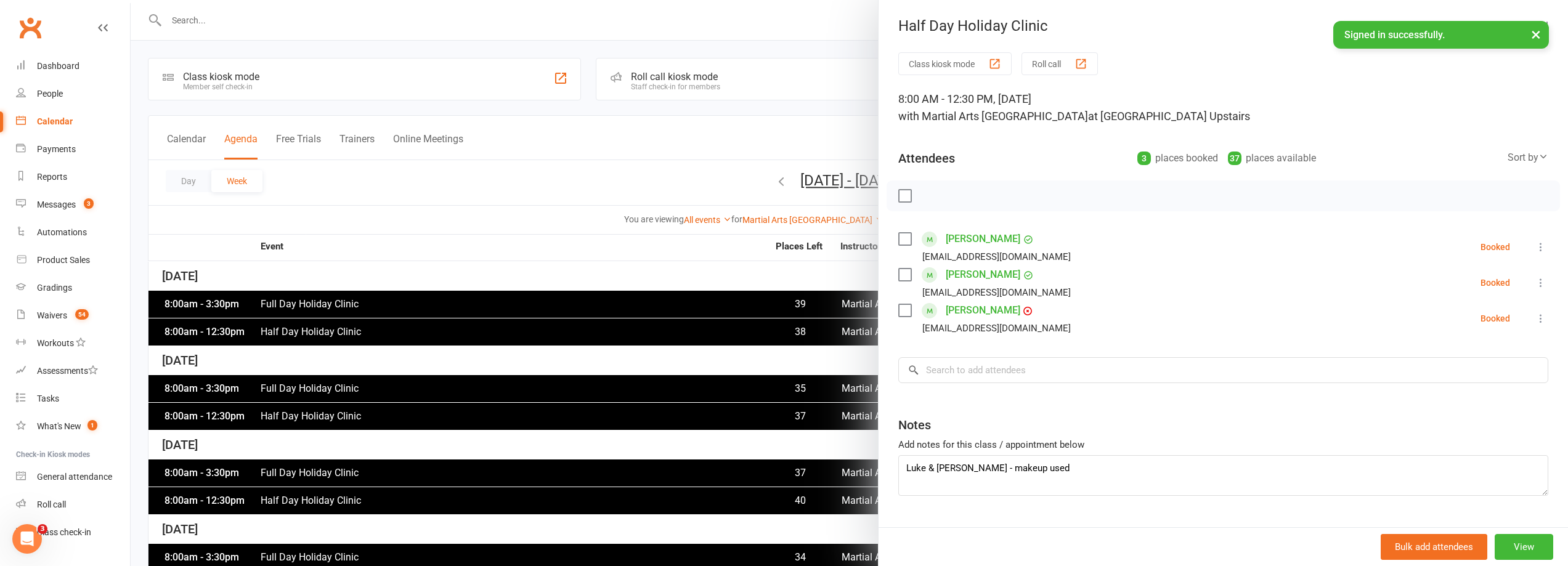
click at [285, 47] on div at bounding box center [849, 283] width 1438 height 566
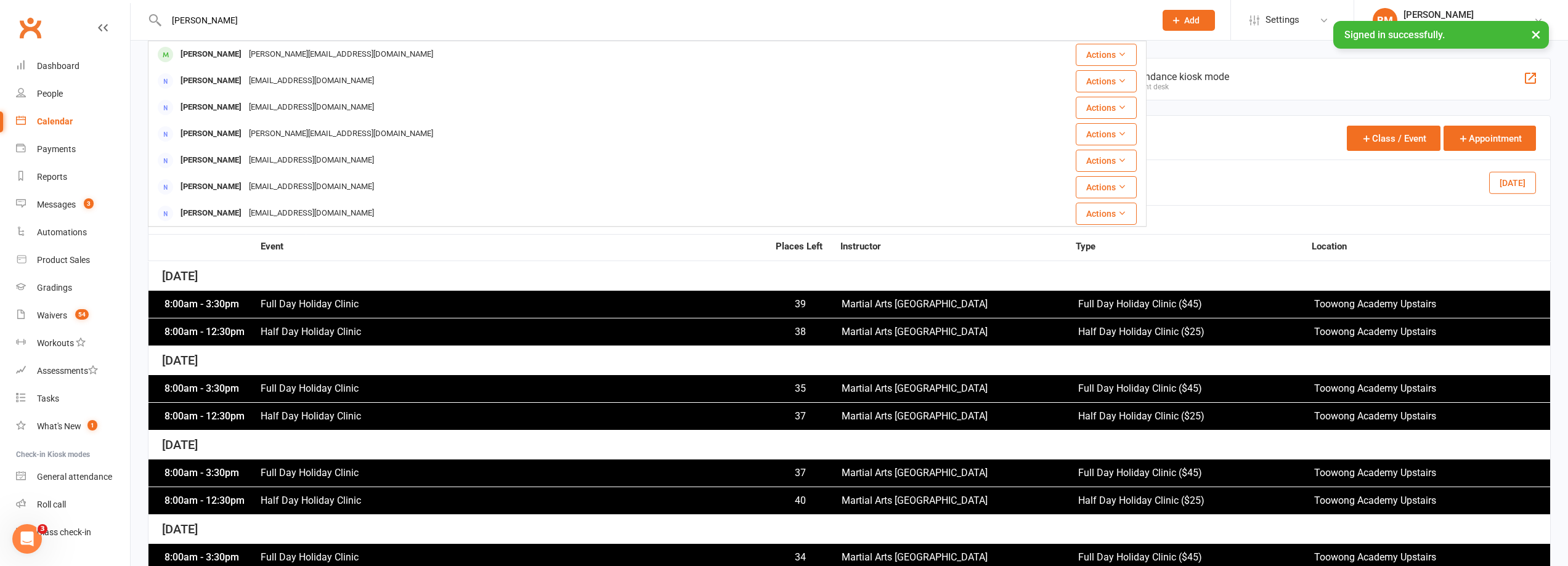
type input "[PERSON_NAME]"
click at [205, 47] on div "[PERSON_NAME]" at bounding box center [210, 54] width 68 height 18
